Goal: Information Seeking & Learning: Learn about a topic

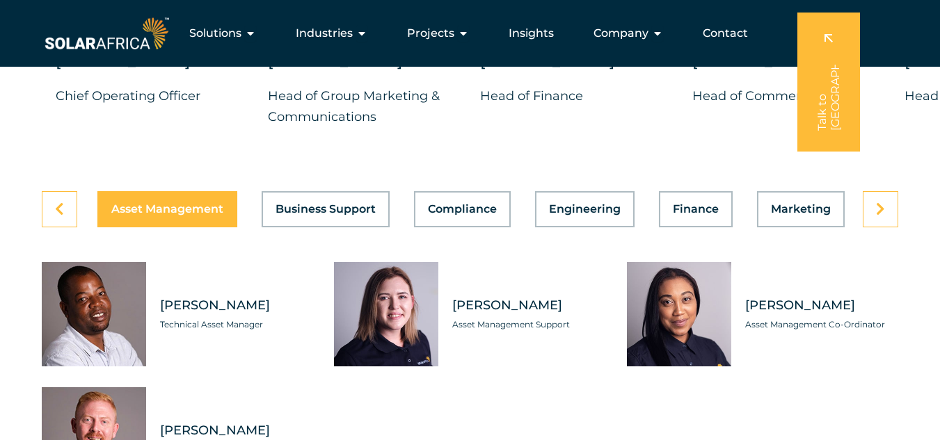
click at [449, 32] on span "Projects" at bounding box center [430, 33] width 47 height 17
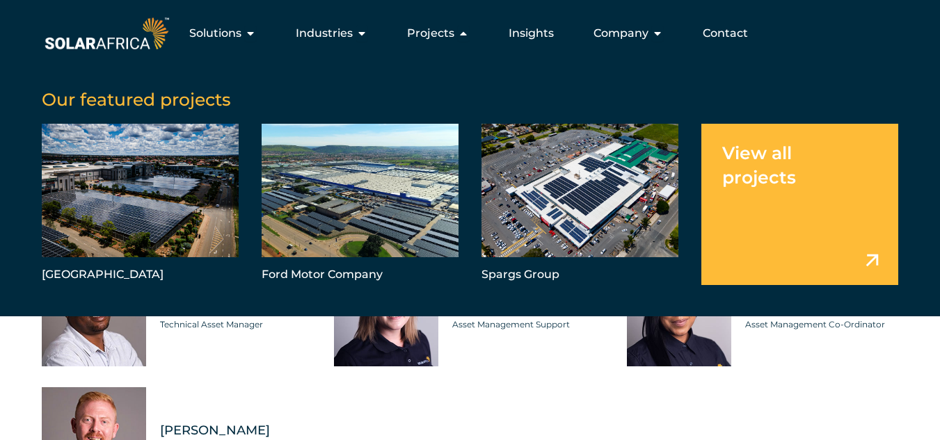
click at [806, 234] on link "Menu" at bounding box center [799, 204] width 197 height 161
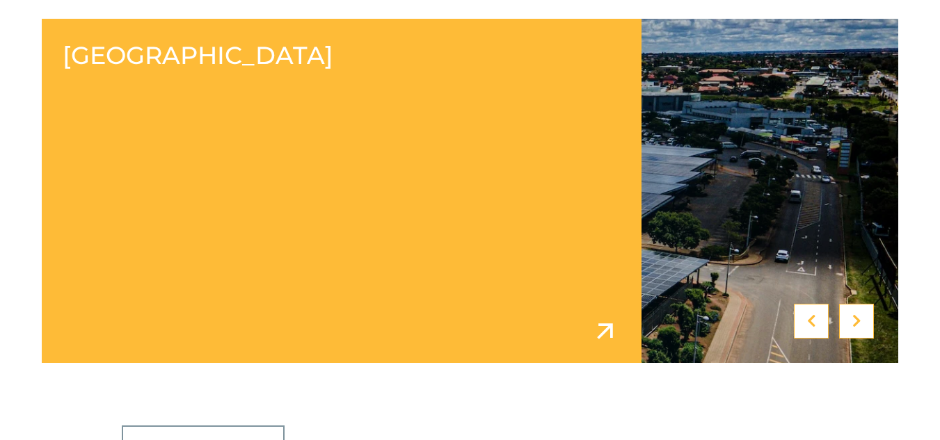
scroll to position [571, 0]
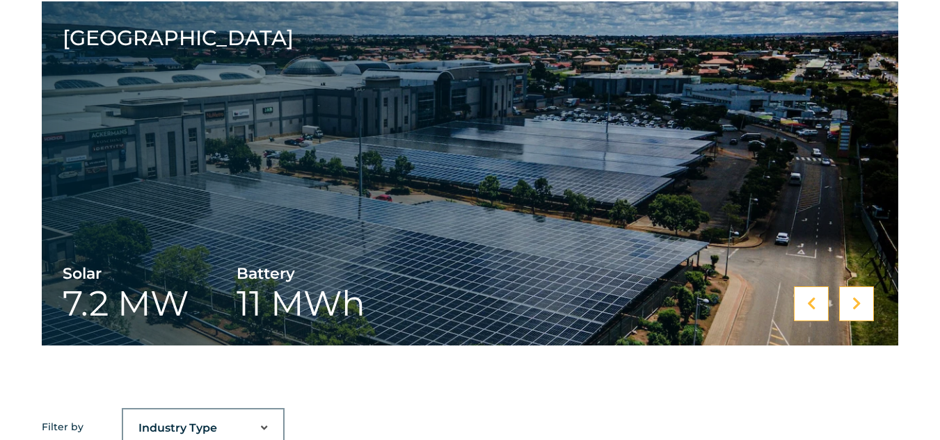
click at [865, 315] on div at bounding box center [856, 304] width 35 height 35
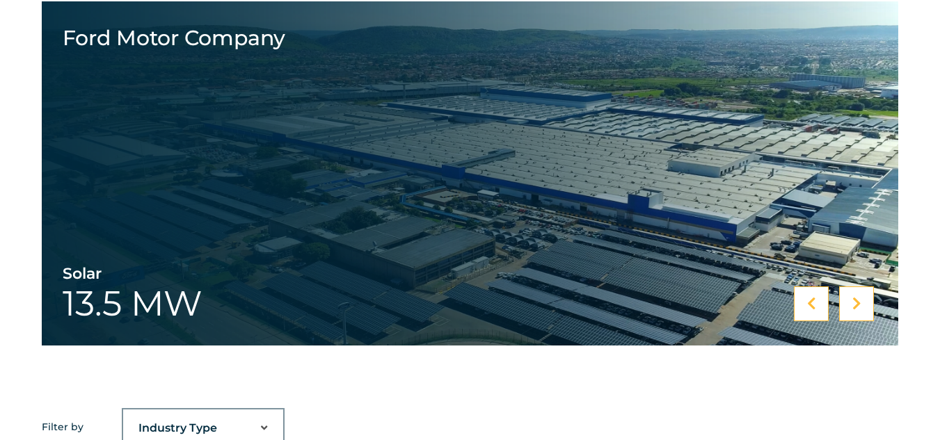
click at [865, 315] on div at bounding box center [856, 304] width 35 height 35
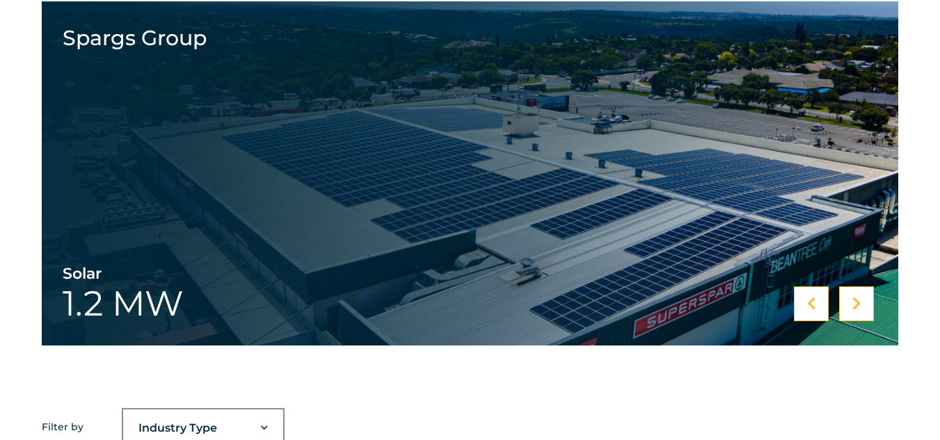
click at [865, 315] on div at bounding box center [856, 304] width 35 height 35
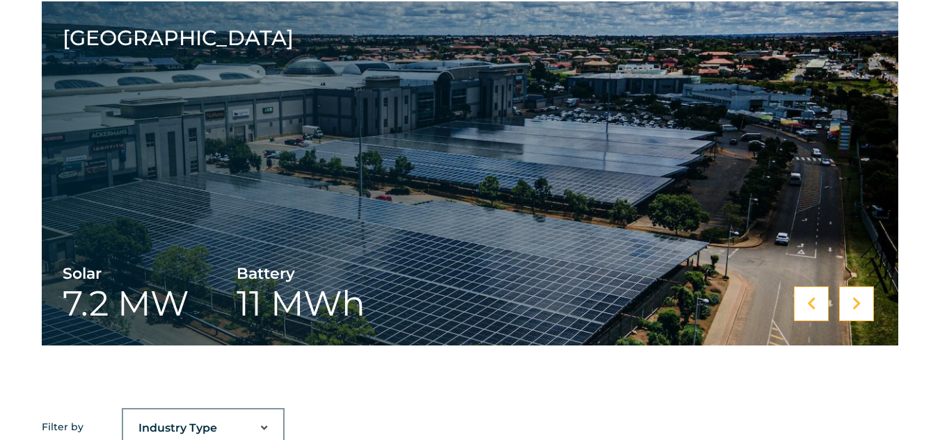
click at [865, 315] on div at bounding box center [856, 304] width 35 height 35
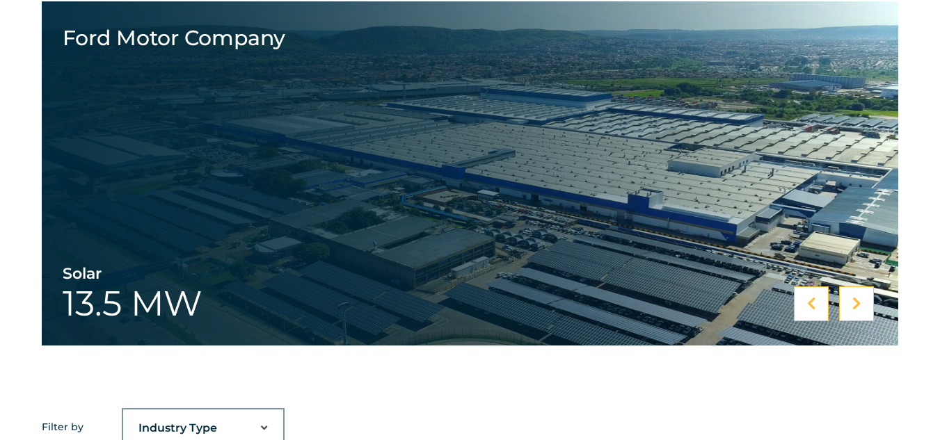
click at [865, 315] on div at bounding box center [856, 304] width 35 height 35
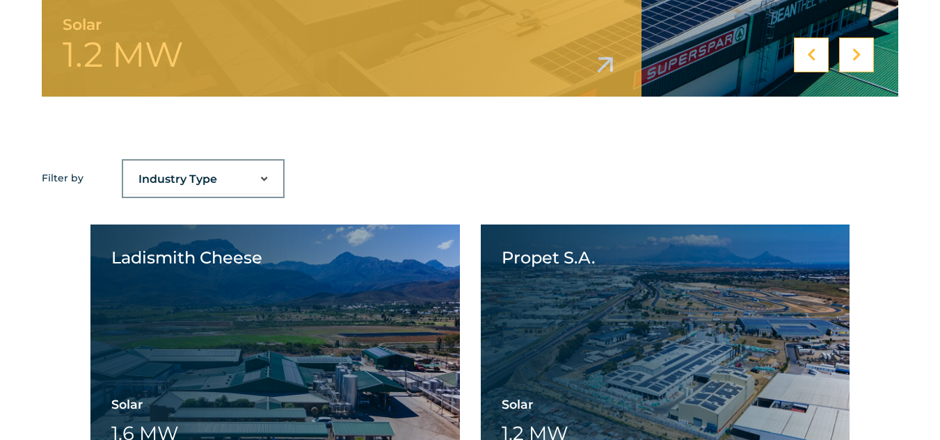
scroll to position [822, 0]
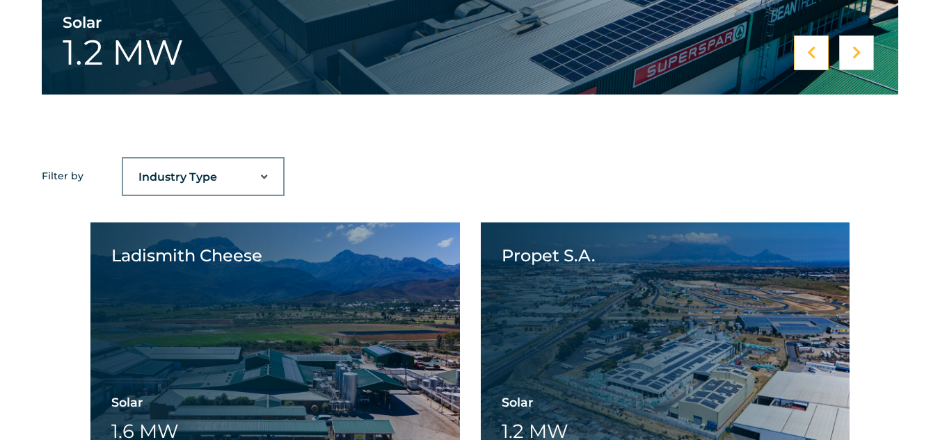
click at [248, 168] on select "Industry Type Agriculture Automotive Corporate Parks FMCG Food Processing Hospi…" at bounding box center [203, 178] width 160 height 28
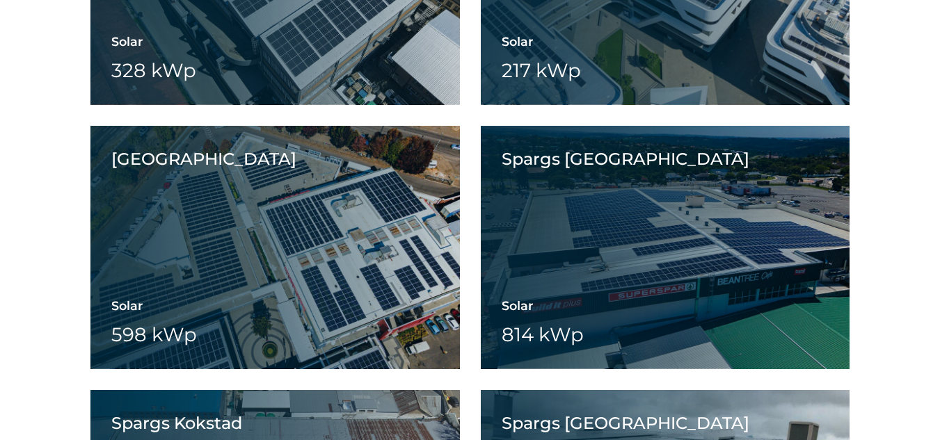
scroll to position [5679, 0]
